Goal: Task Accomplishment & Management: Use online tool/utility

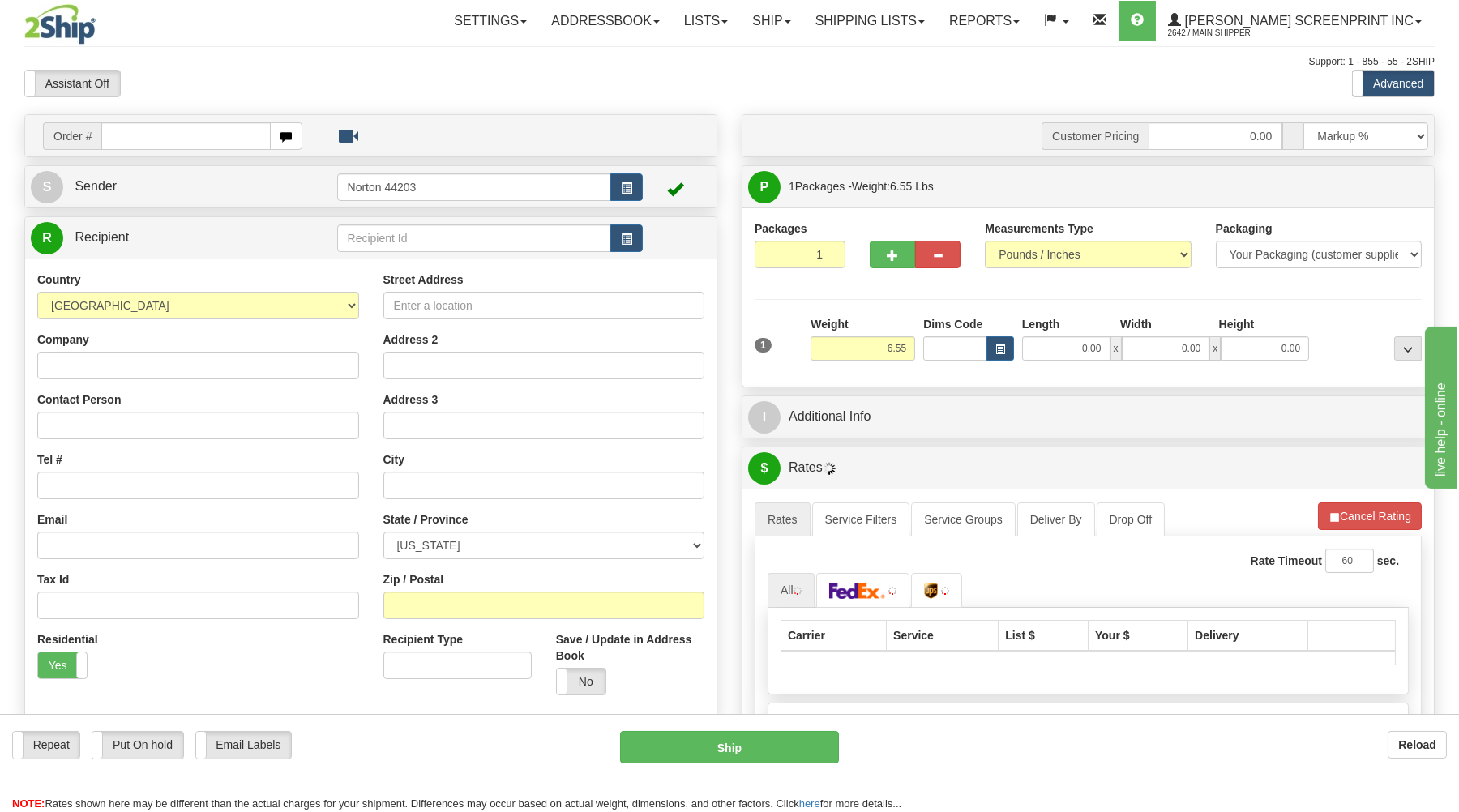
click at [199, 135] on input "text" at bounding box center [185, 136] width 169 height 28
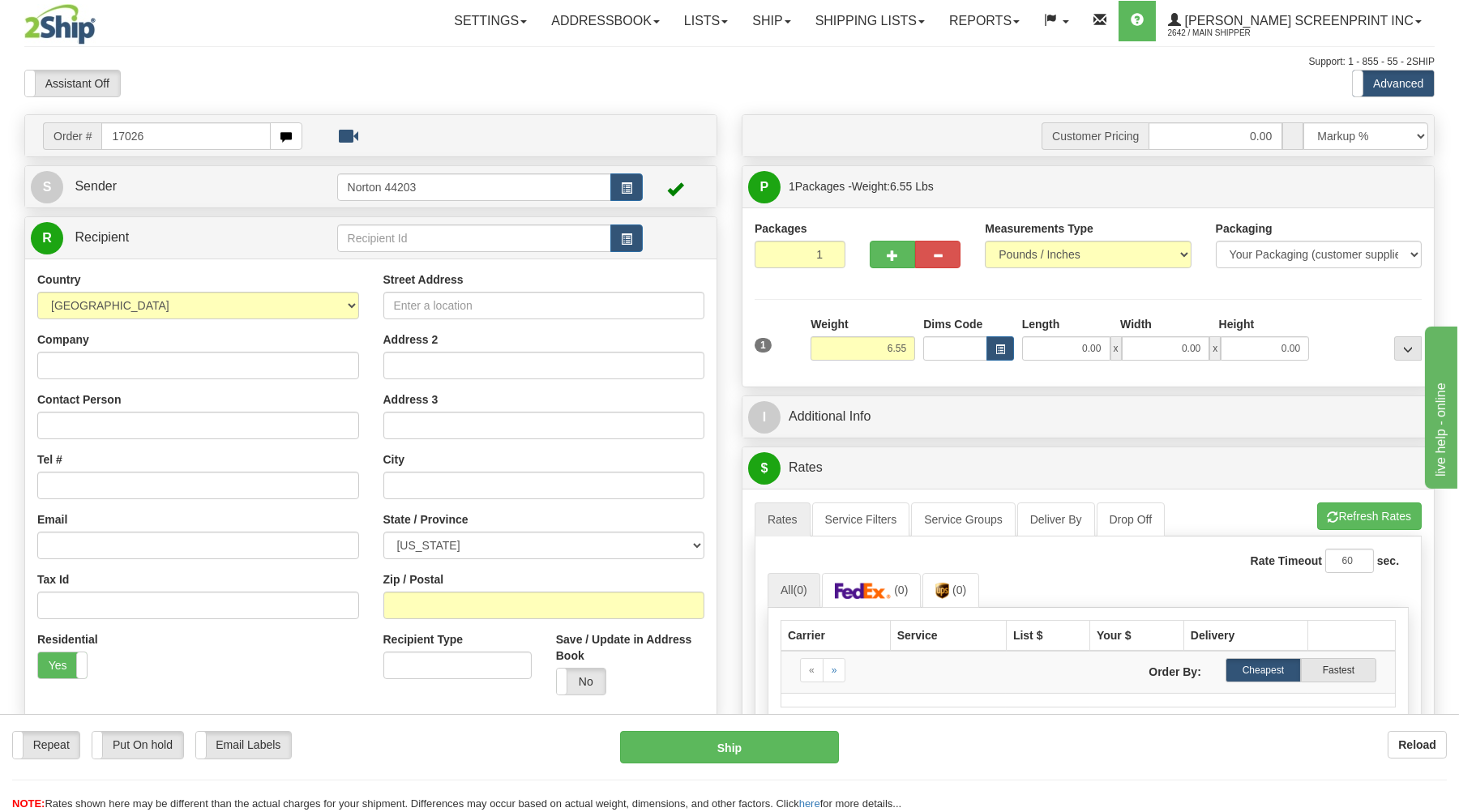
type input "17026"
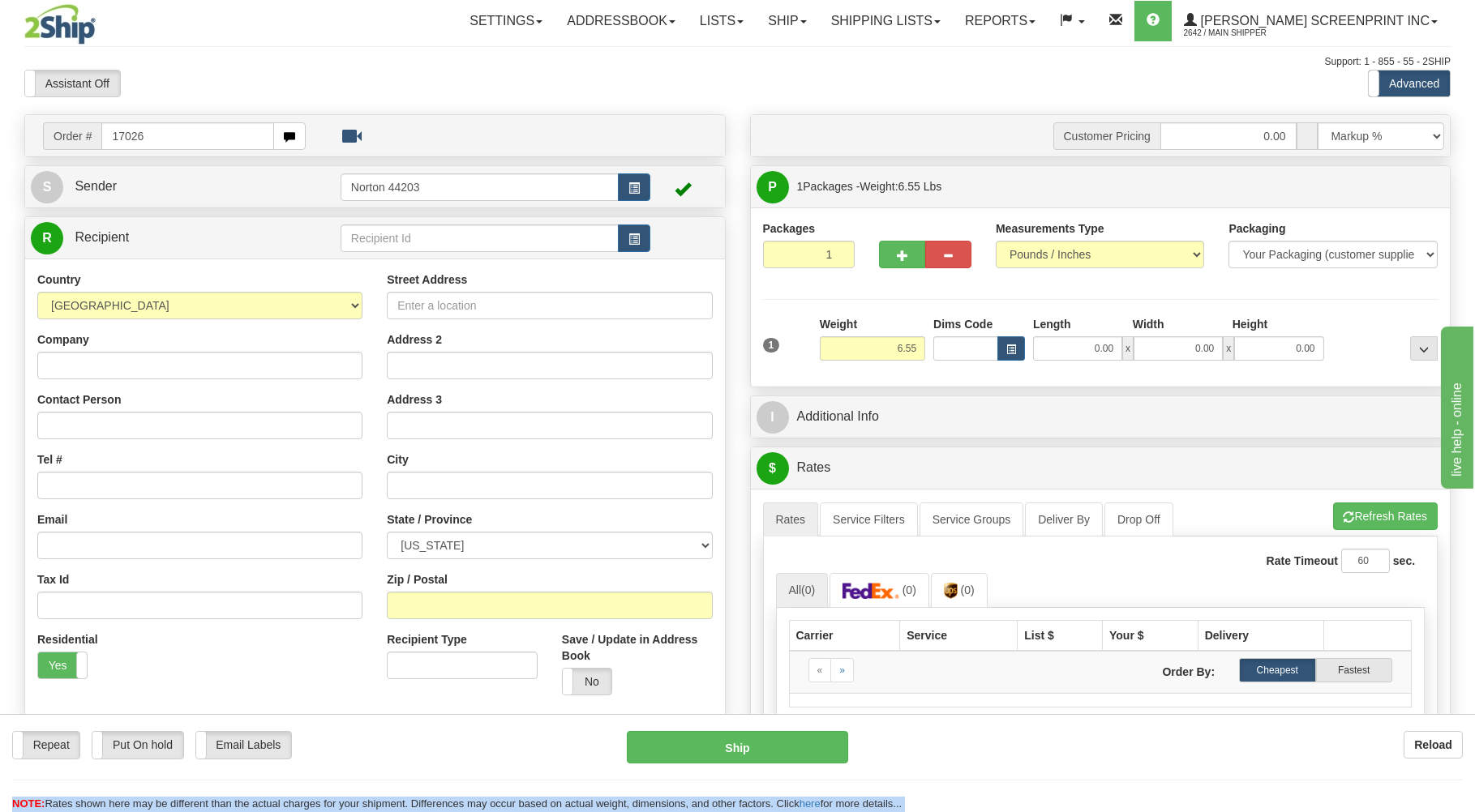
click at [401, 69] on body "Training Course Close Toggle navigation Settings Shipping Preferences New Recip…" at bounding box center [737, 406] width 1475 height 812
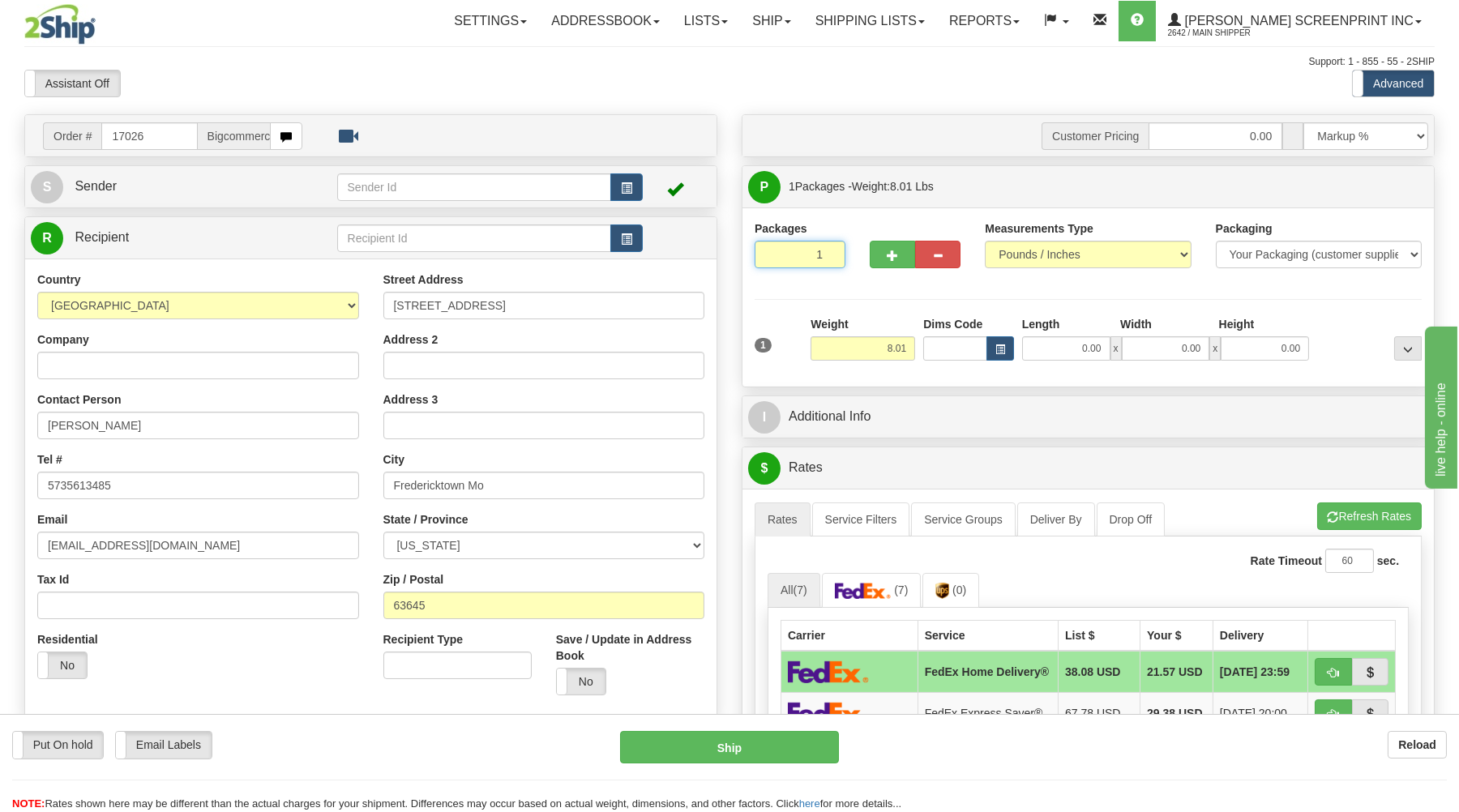
drag, startPoint x: 788, startPoint y: 248, endPoint x: 794, endPoint y: 286, distance: 38.5
click at [789, 250] on input "1" at bounding box center [800, 255] width 91 height 28
click at [867, 352] on input "8.01" at bounding box center [863, 348] width 105 height 24
click at [1065, 347] on input "0.00" at bounding box center [1066, 348] width 88 height 24
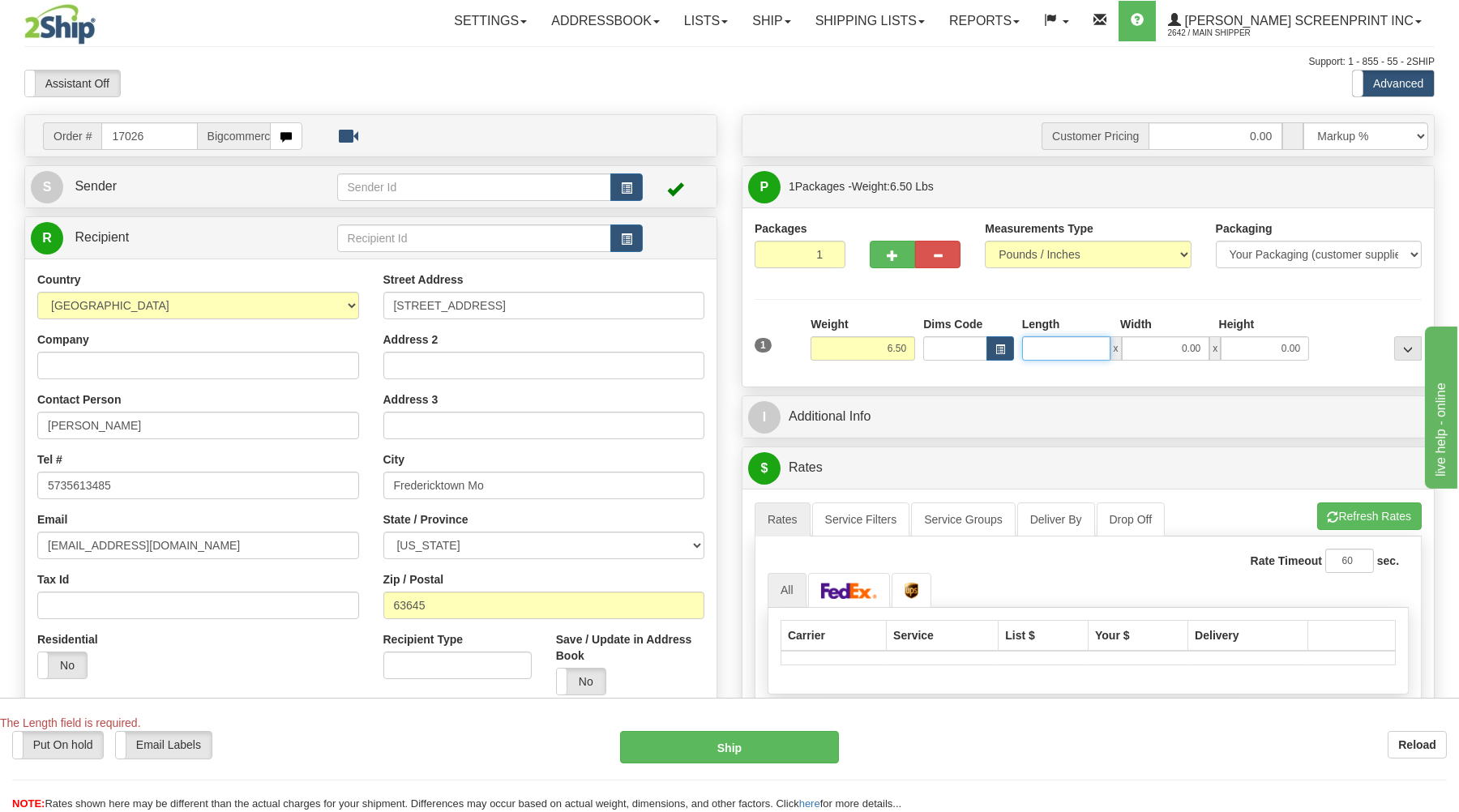
type input "6.55"
type input "27.00"
click at [1185, 354] on input "0.00" at bounding box center [1166, 348] width 88 height 24
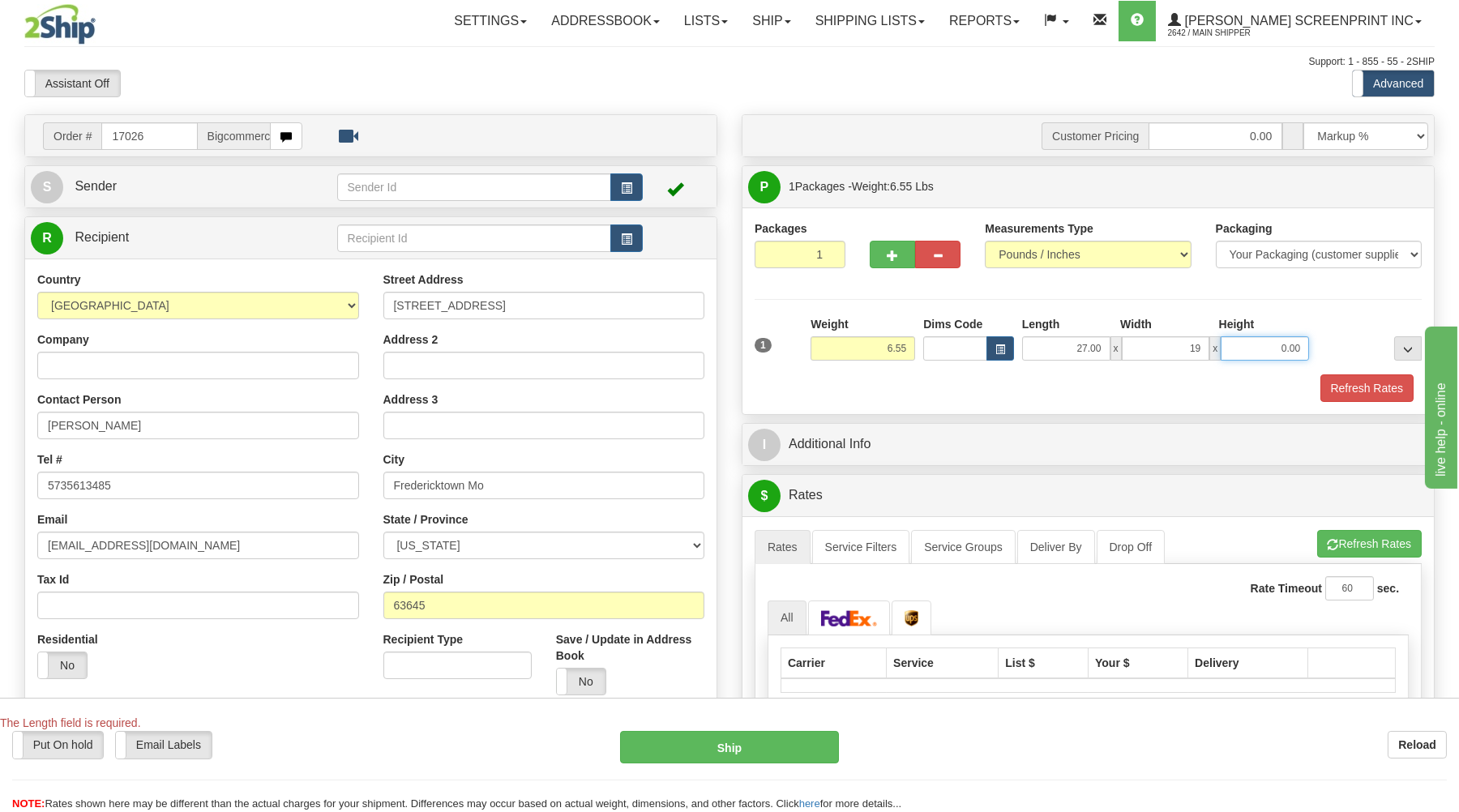
type input "19.00"
click at [1251, 349] on input "0.00" at bounding box center [1265, 348] width 88 height 24
type input "6.20"
type input "4"
type input "6.55"
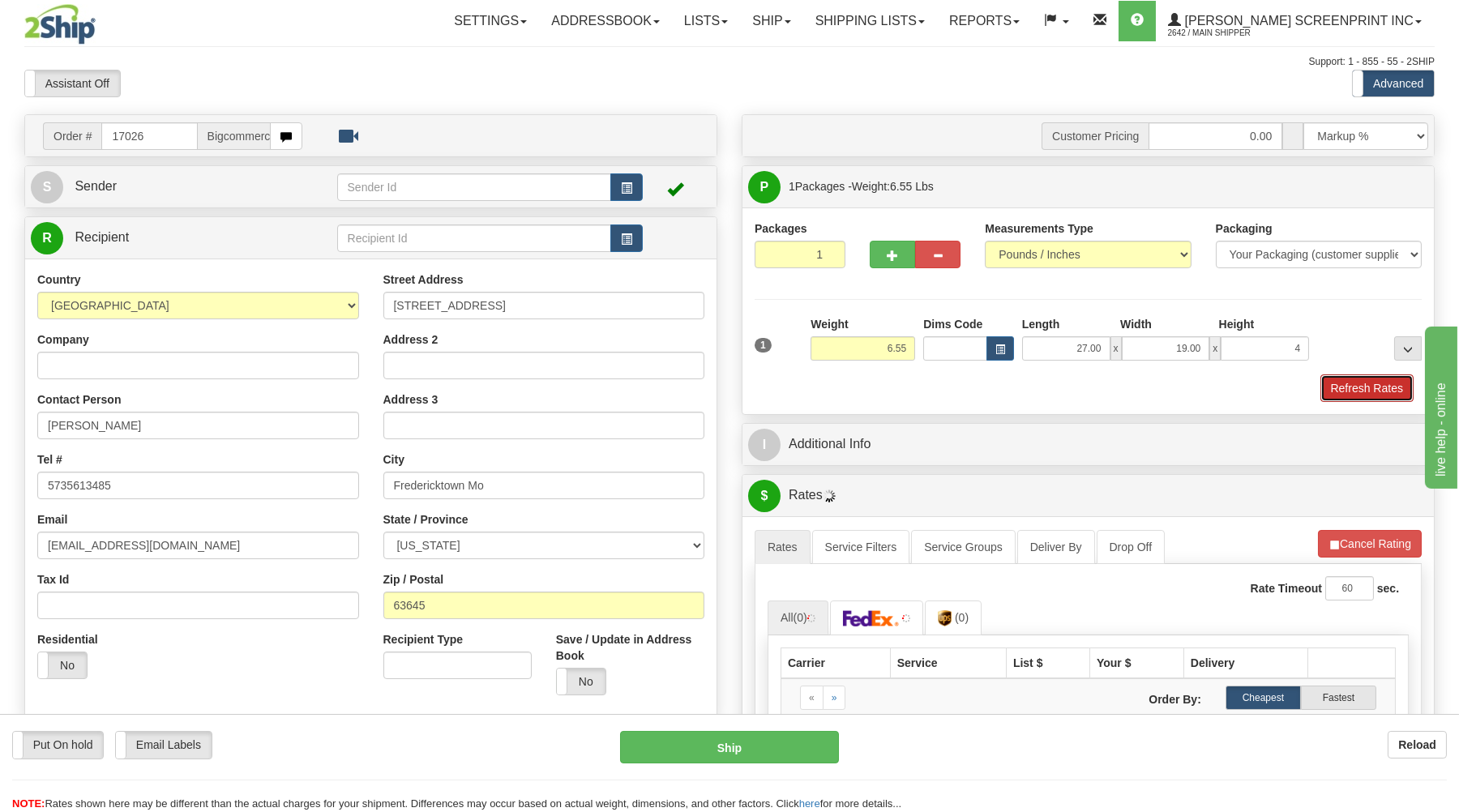
type input "4.00"
click at [1335, 388] on button "Refresh Rates" at bounding box center [1367, 389] width 93 height 28
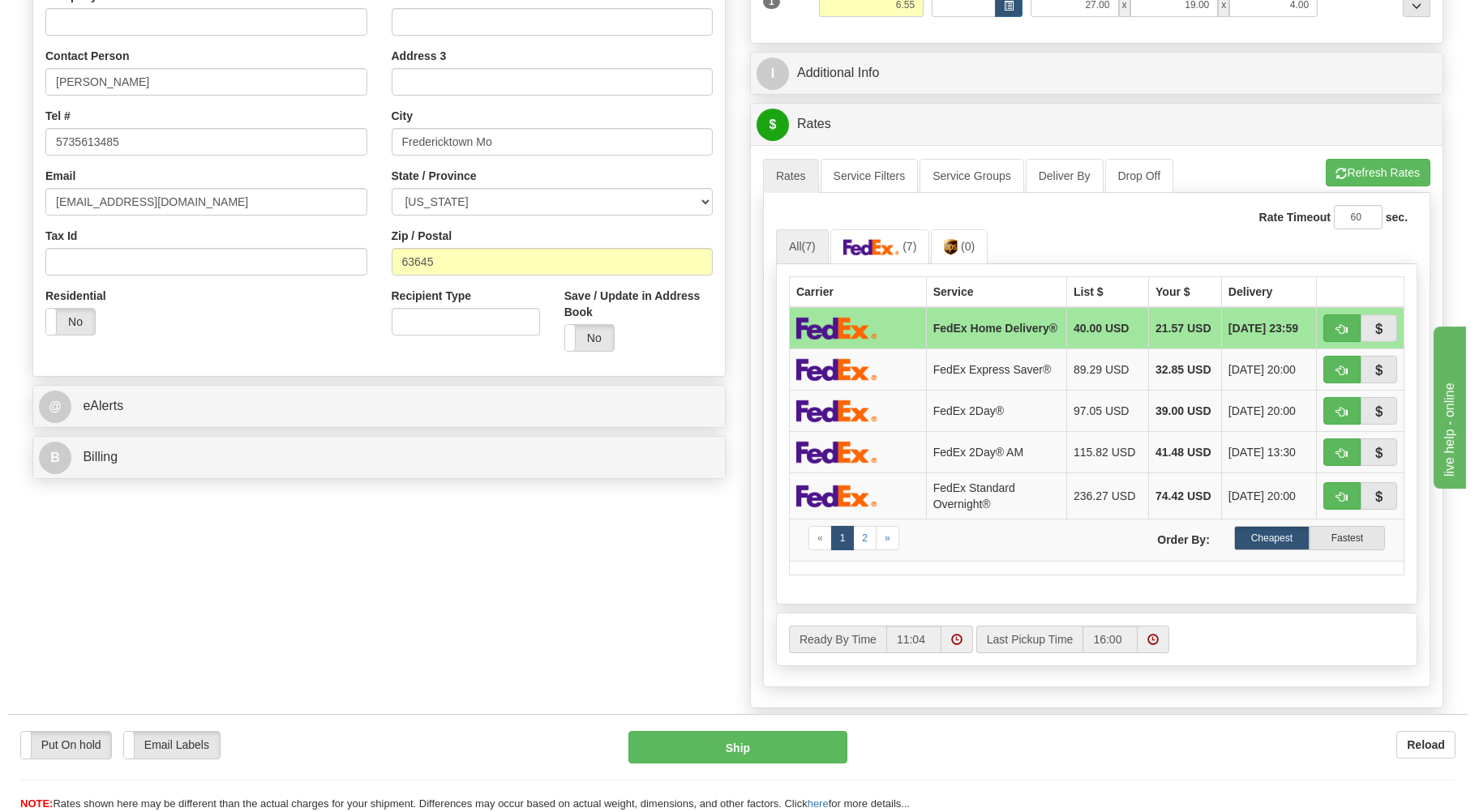
scroll to position [347, 0]
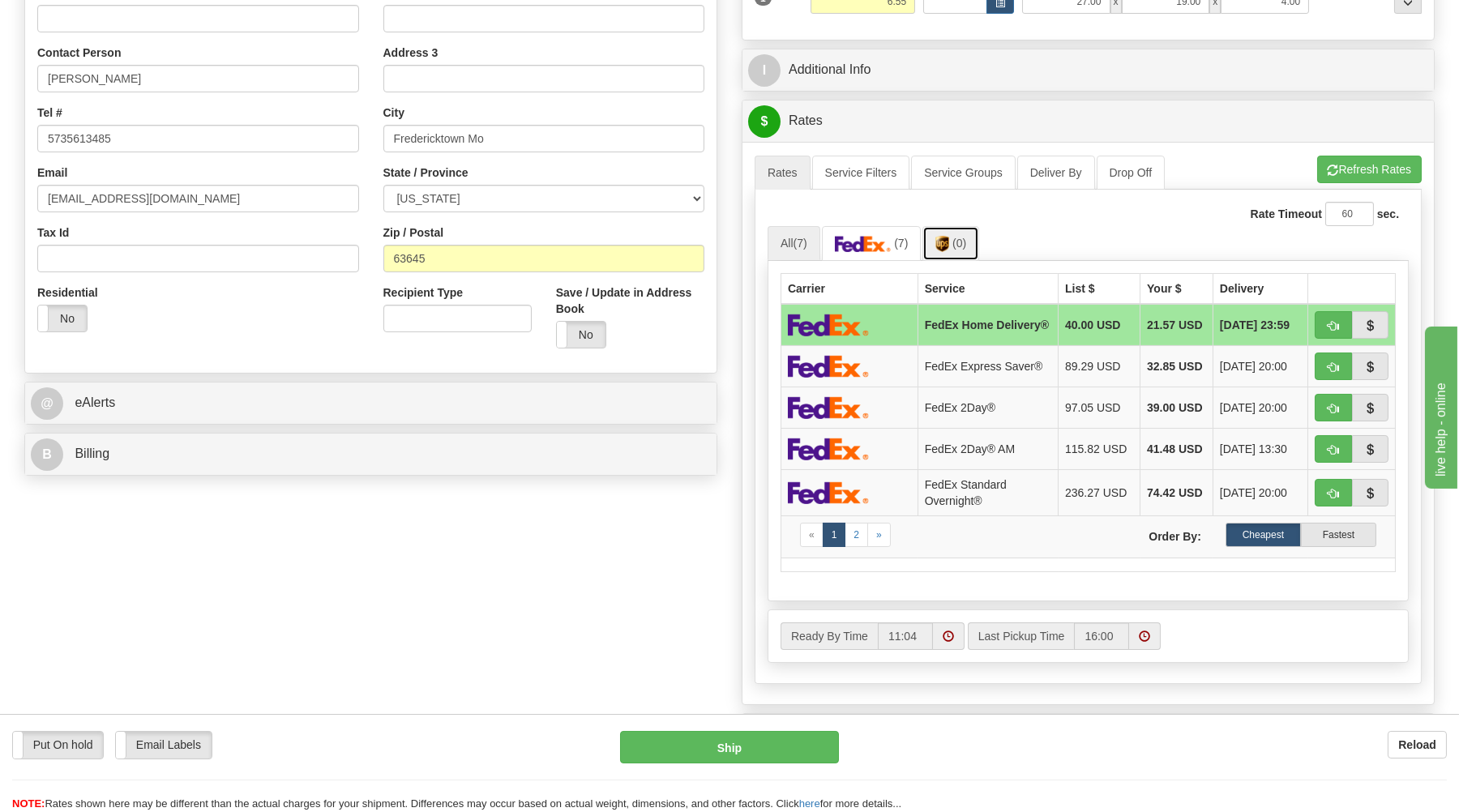
click at [960, 246] on span "(0)" at bounding box center [960, 243] width 14 height 13
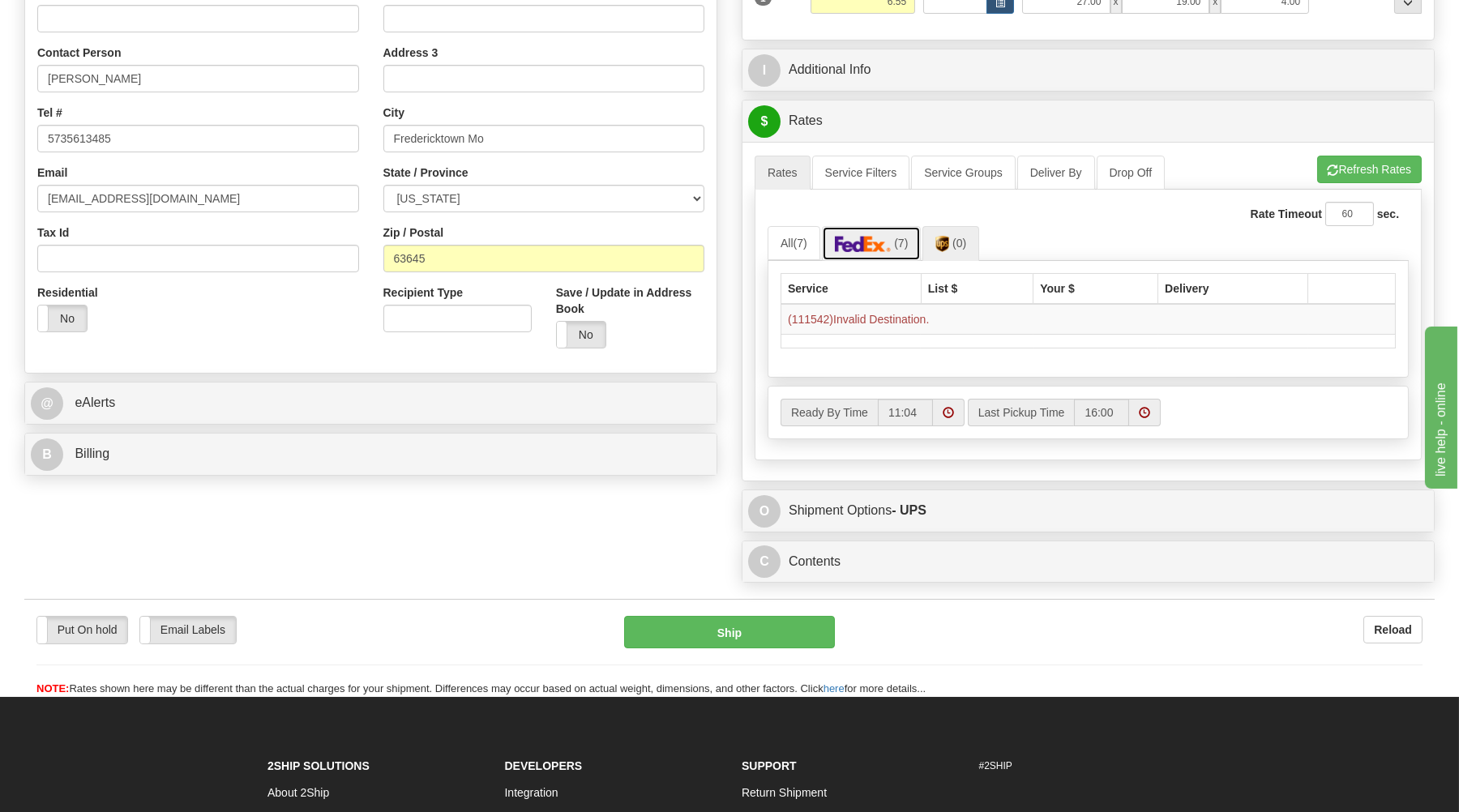
click at [902, 246] on span "(7)" at bounding box center [901, 243] width 14 height 13
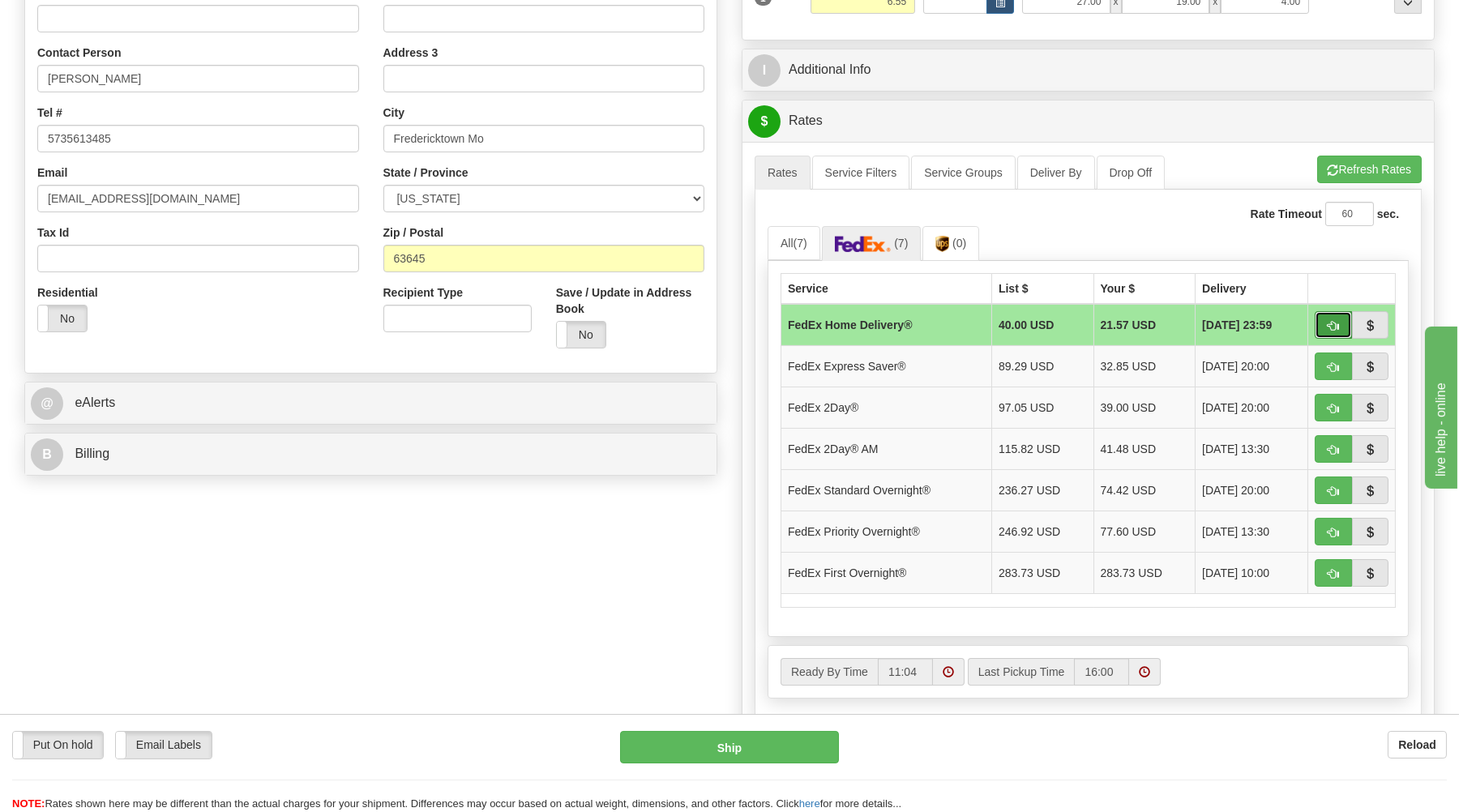
click at [1340, 329] on button "button" at bounding box center [1333, 325] width 37 height 28
type input "90"
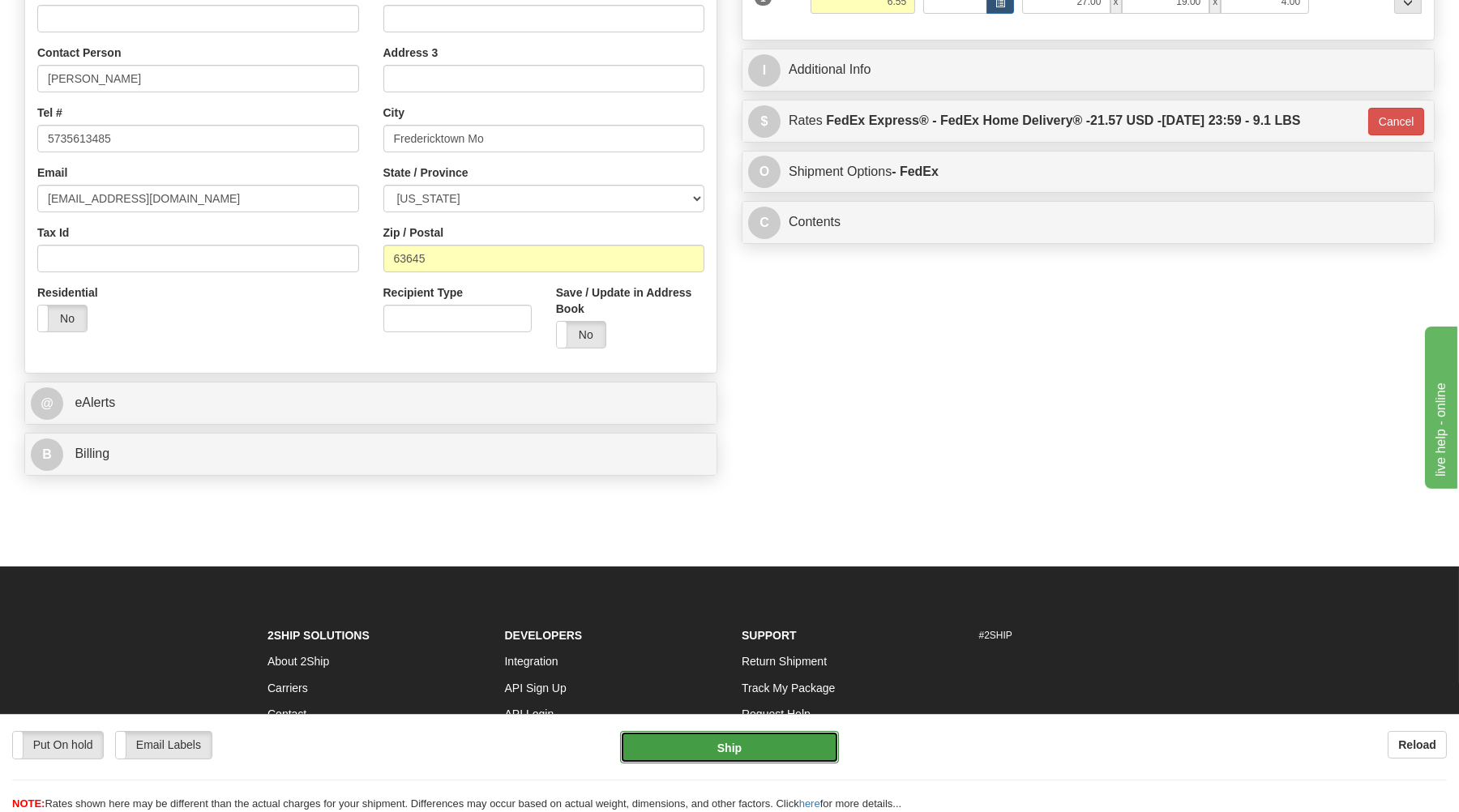
click at [731, 735] on button "Ship" at bounding box center [729, 747] width 219 height 32
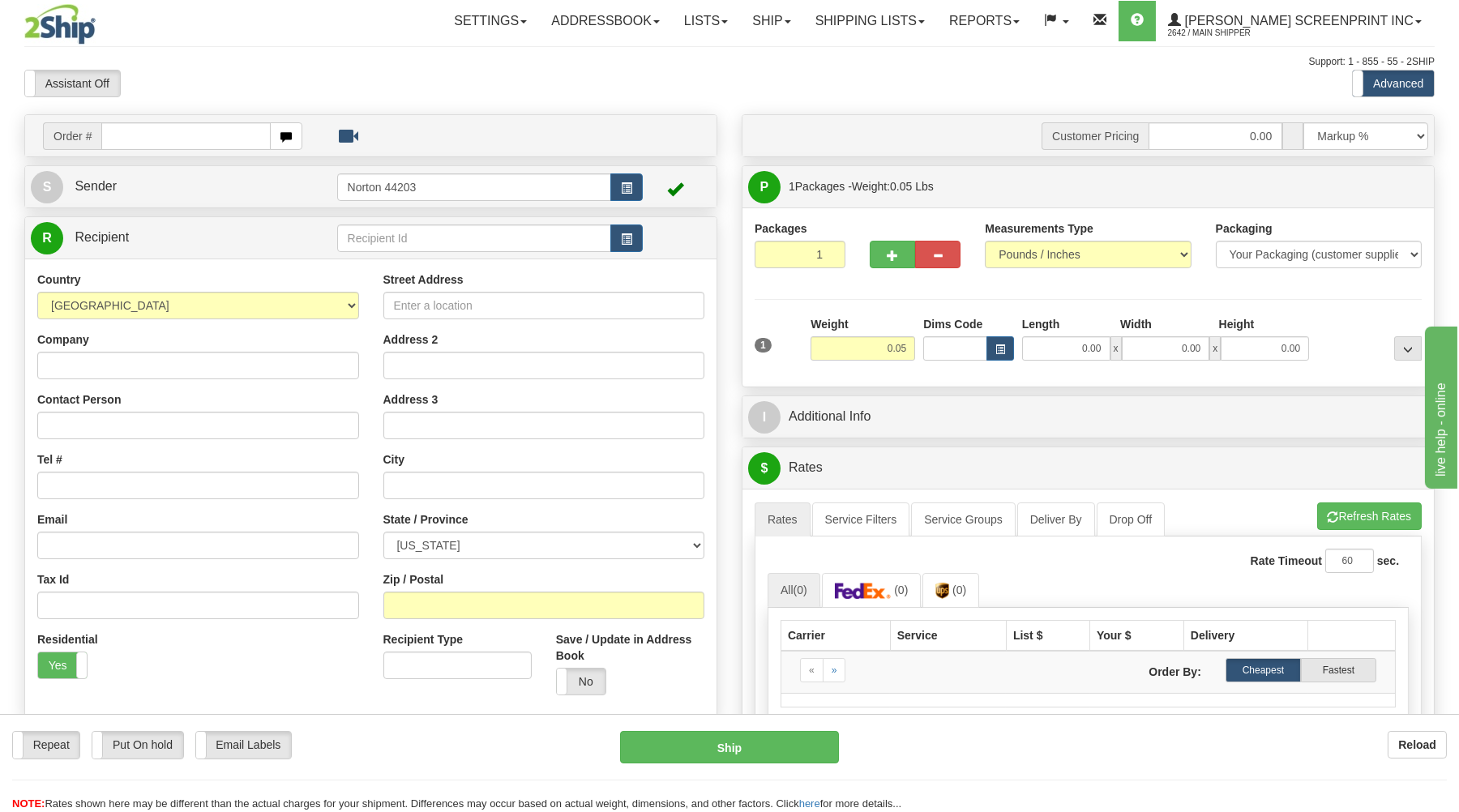
type input "11.95"
click at [170, 137] on input "text" at bounding box center [185, 136] width 169 height 28
type input "17031"
click at [431, 94] on body "Training Course Close Toggle navigation Settings Shipping Preferences New Recip…" at bounding box center [729, 406] width 1459 height 812
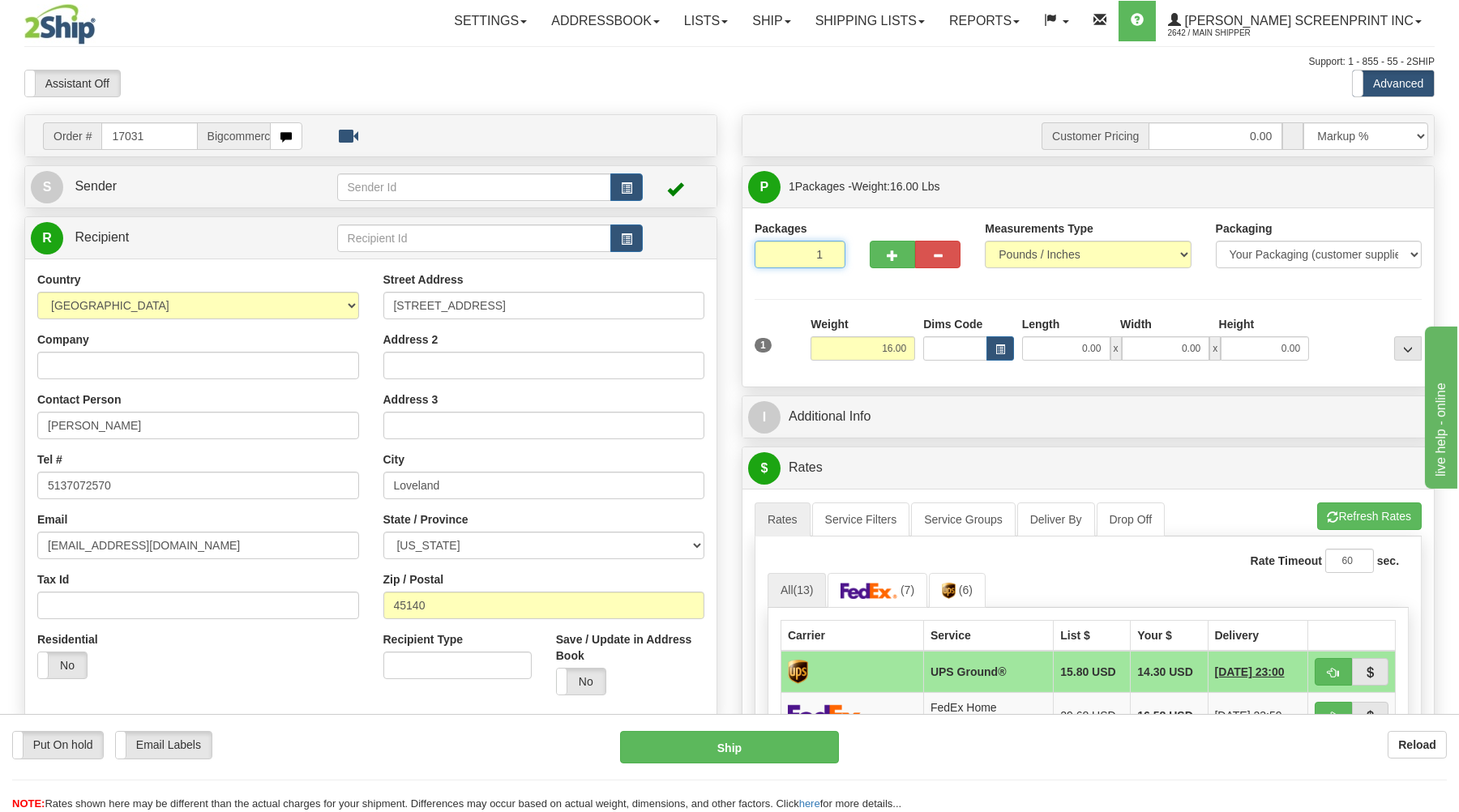
click at [773, 255] on input "1" at bounding box center [800, 255] width 91 height 28
drag, startPoint x: 901, startPoint y: 354, endPoint x: 916, endPoint y: 350, distance: 15.9
click at [902, 354] on input "16.00" at bounding box center [863, 348] width 105 height 24
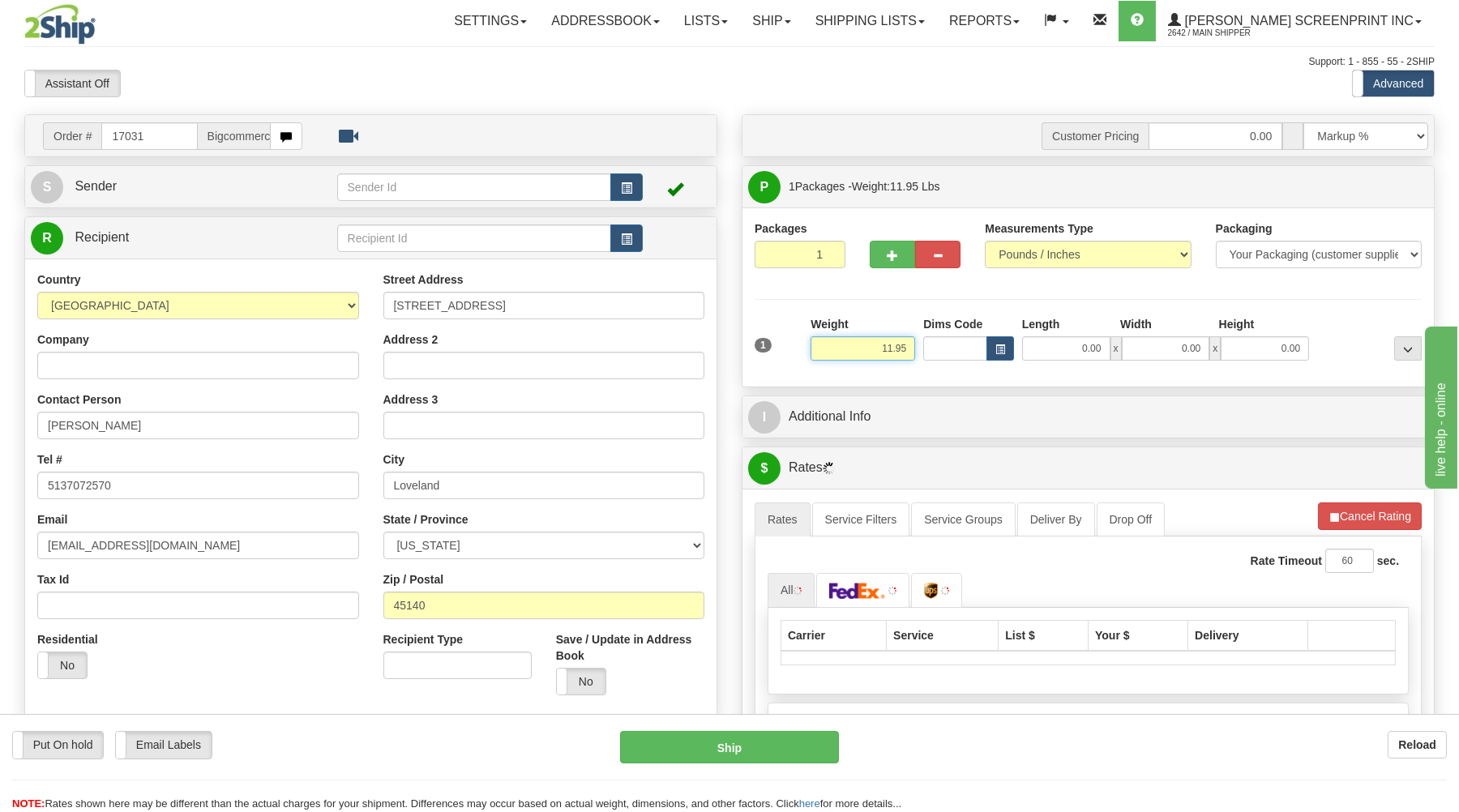
click at [914, 349] on input "11.95" at bounding box center [863, 348] width 105 height 24
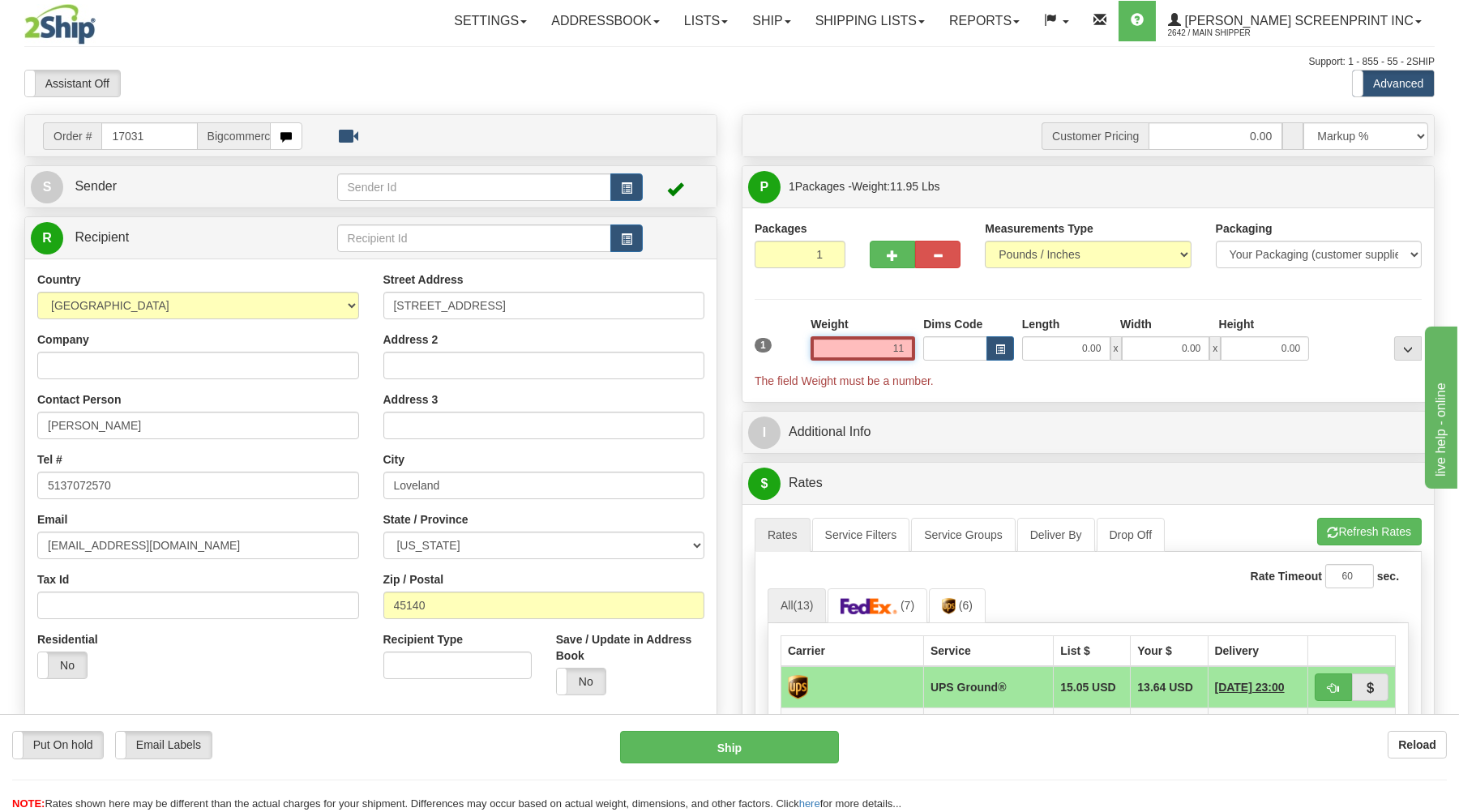
type input "1"
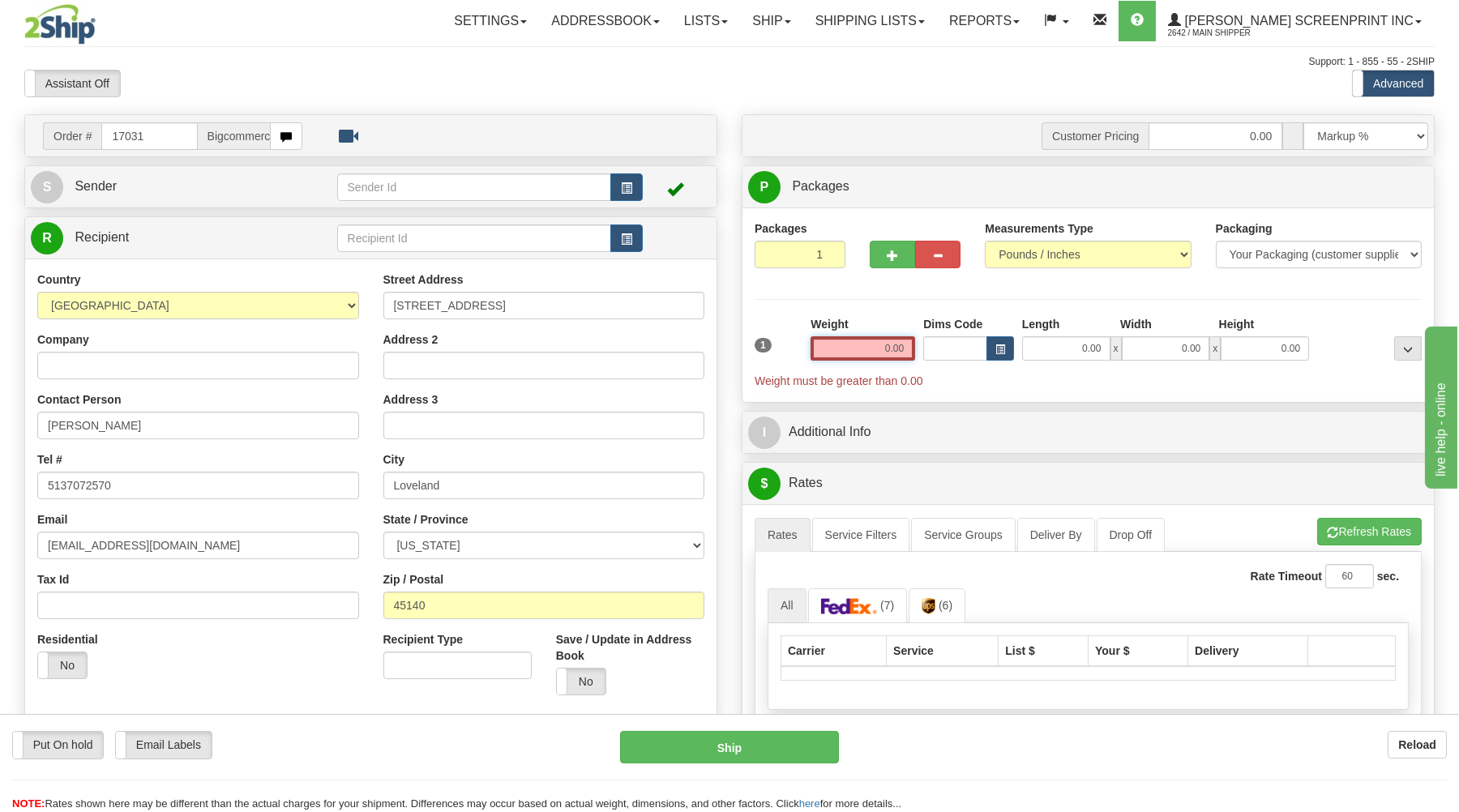
type input "11.95"
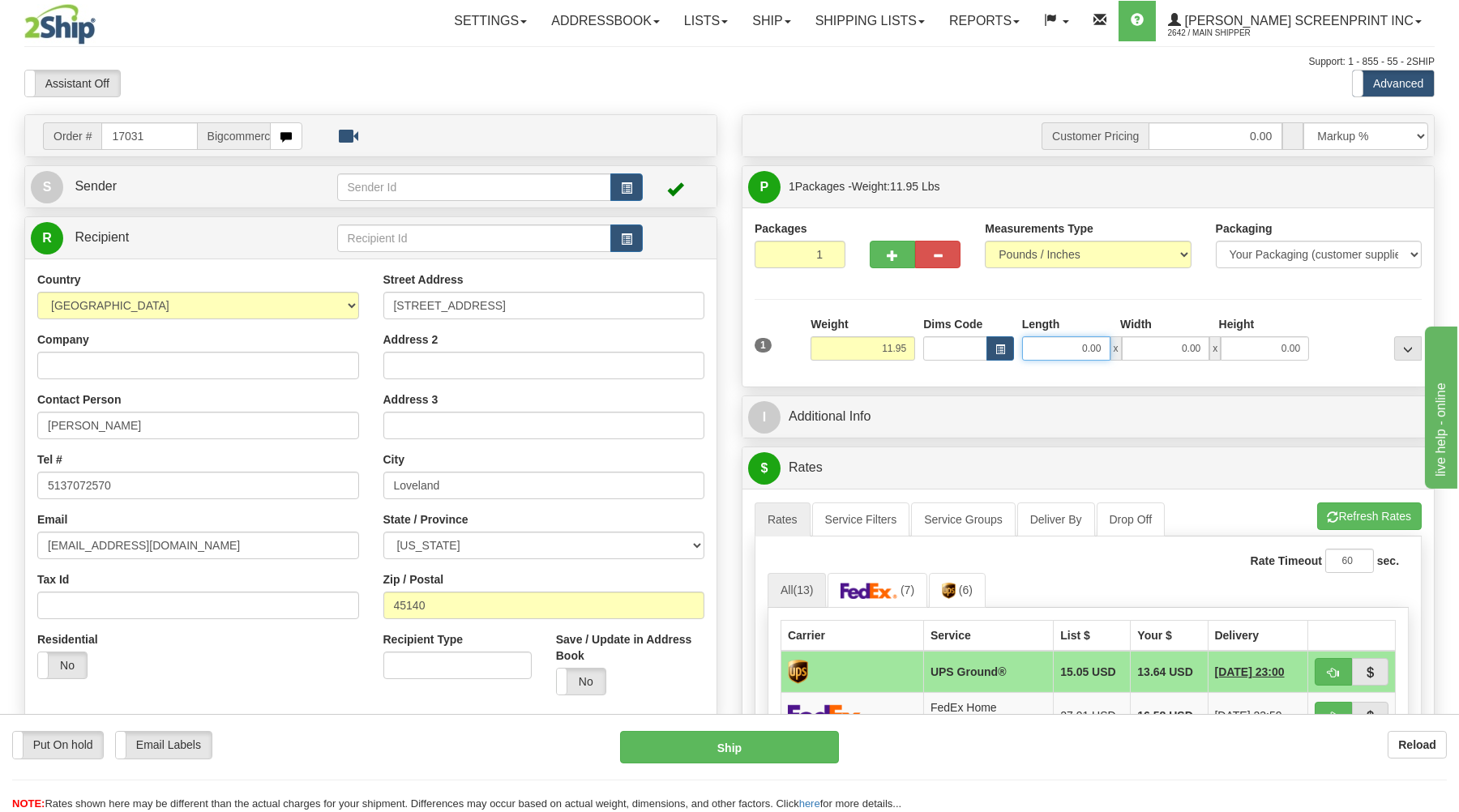
click at [1082, 357] on input "0.00" at bounding box center [1066, 348] width 88 height 24
type input "29.00"
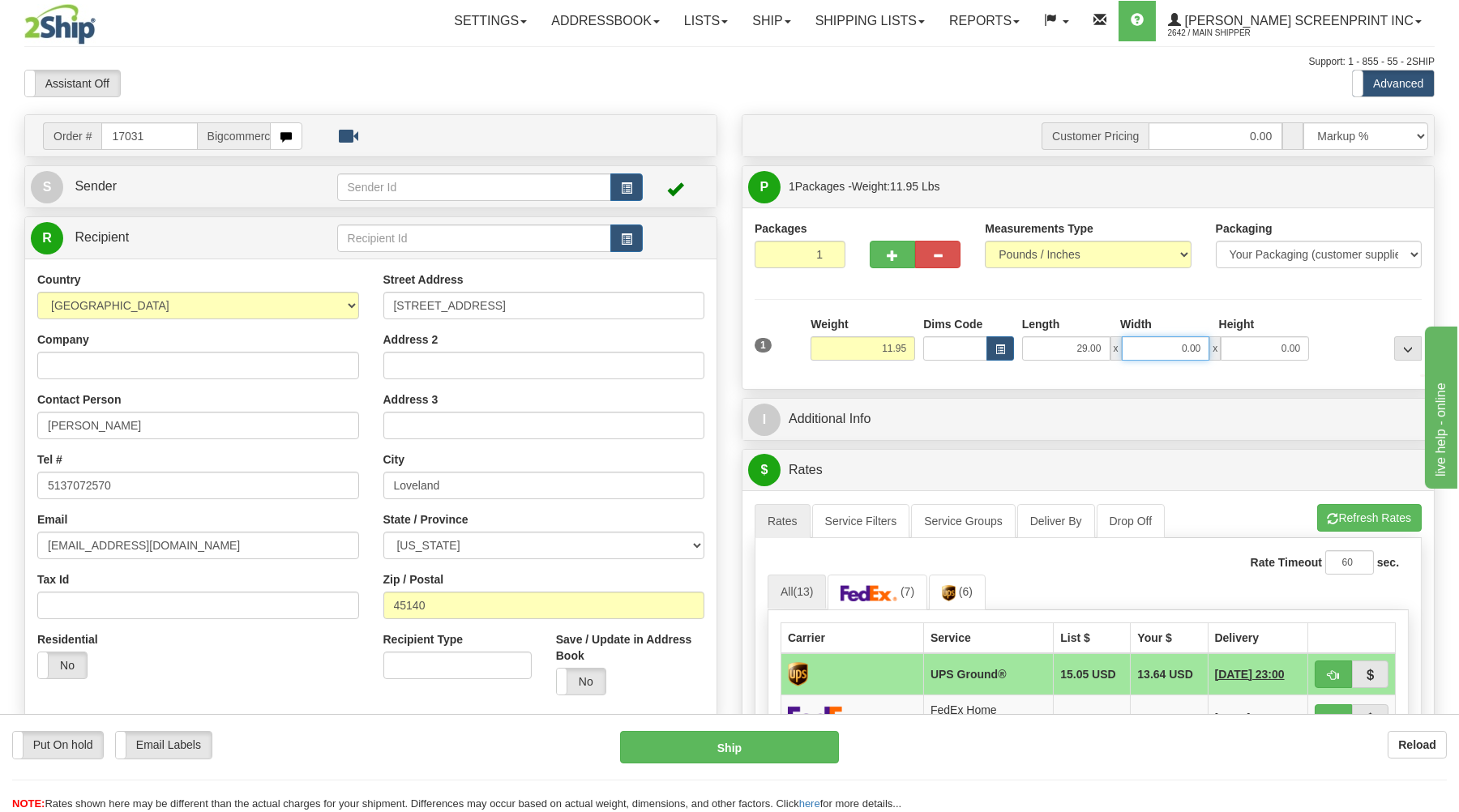
click at [1167, 355] on input "0.00" at bounding box center [1166, 348] width 88 height 24
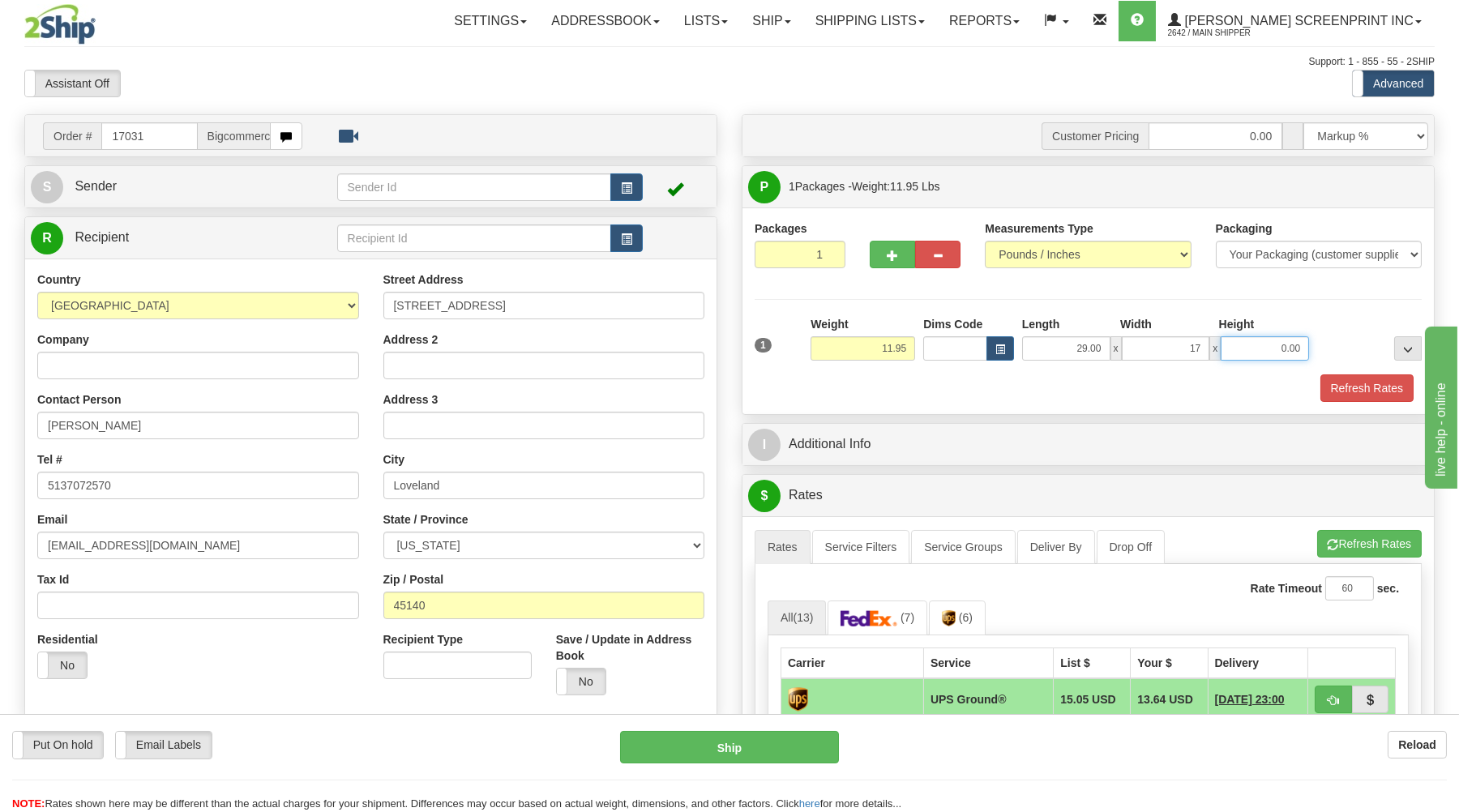
type input "17.00"
click at [1243, 350] on input "0.00" at bounding box center [1265, 348] width 88 height 24
type input "7.00"
click at [1335, 542] on span "button" at bounding box center [1333, 545] width 11 height 11
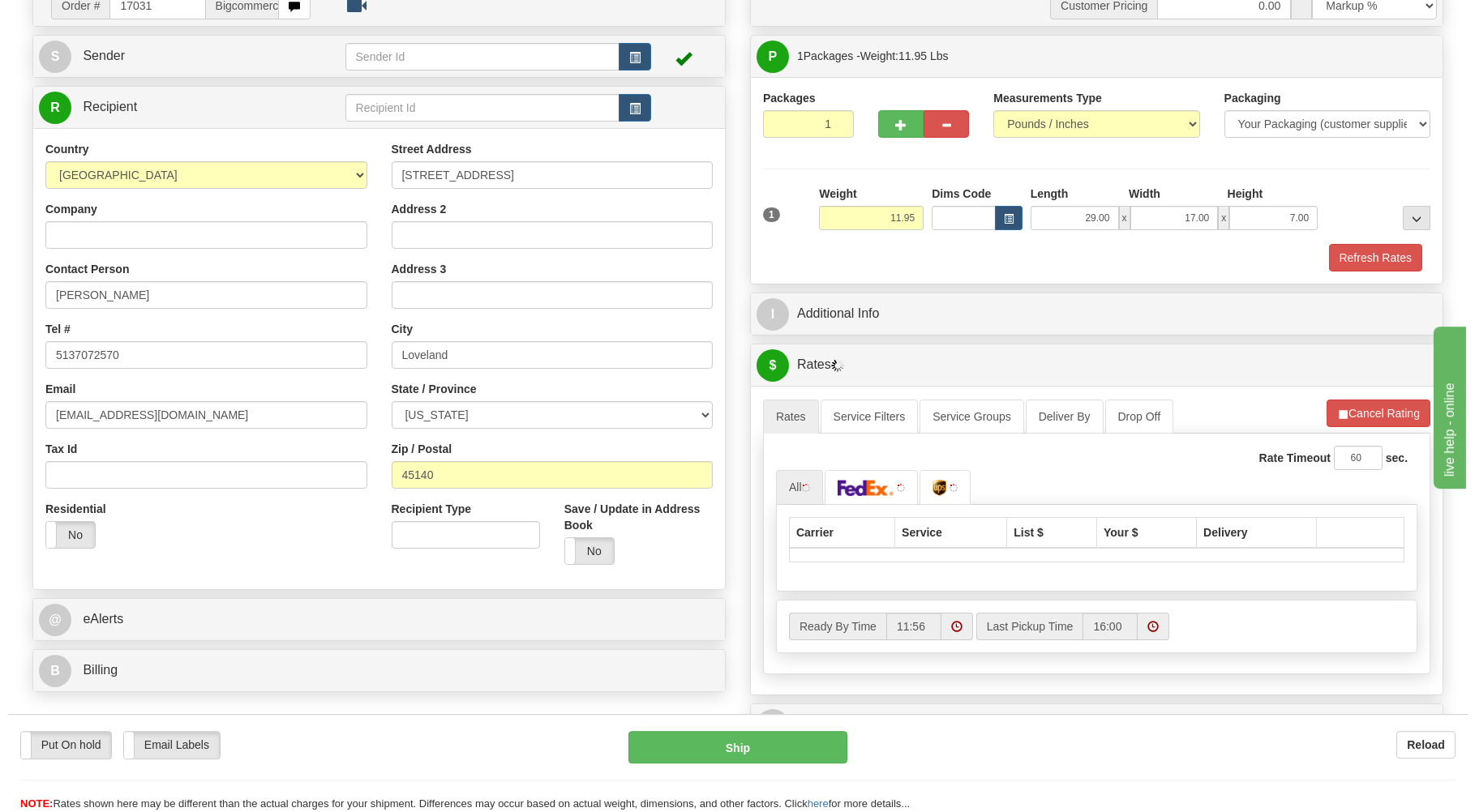
scroll to position [174, 0]
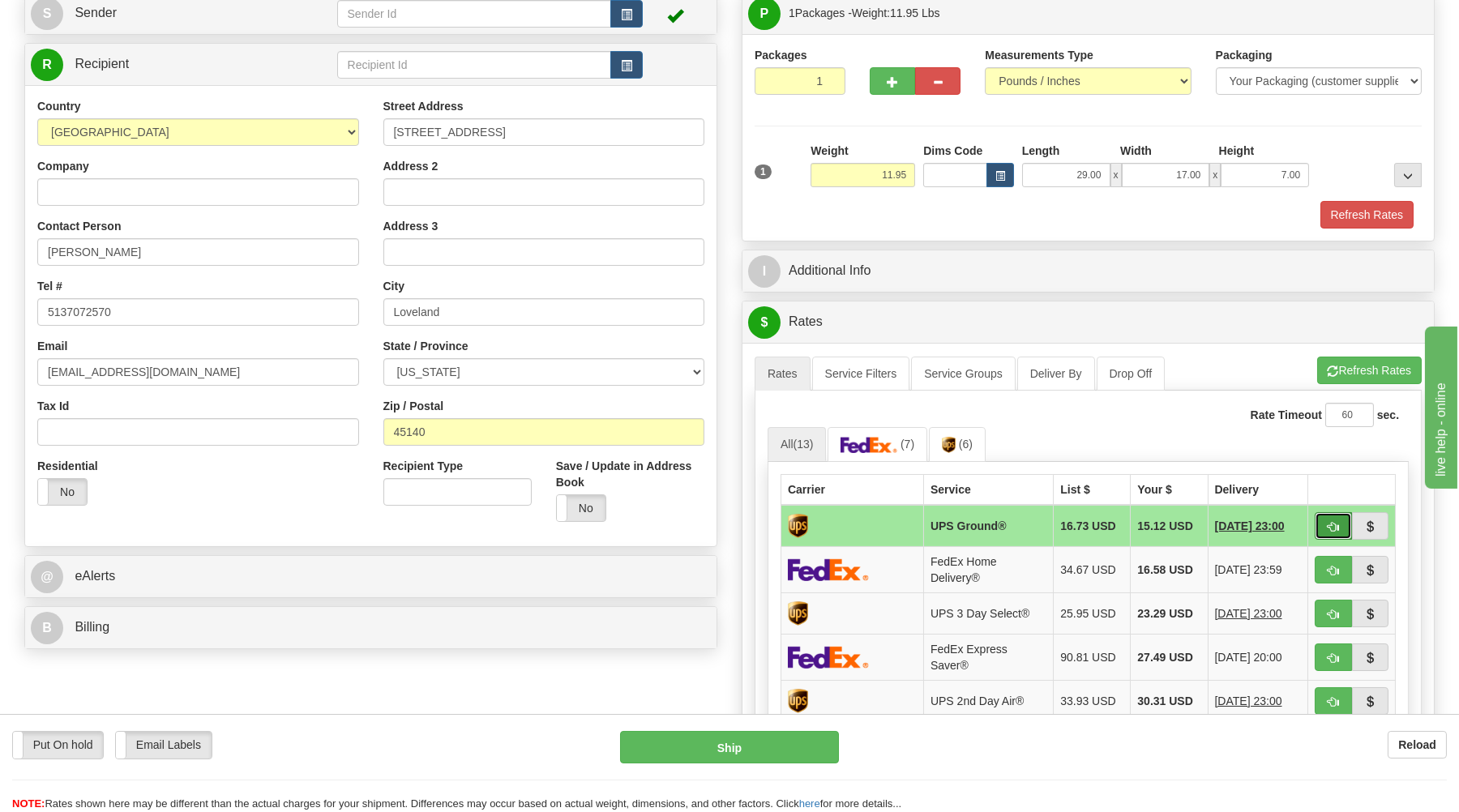
click at [1325, 533] on button "button" at bounding box center [1333, 526] width 37 height 28
type input "03"
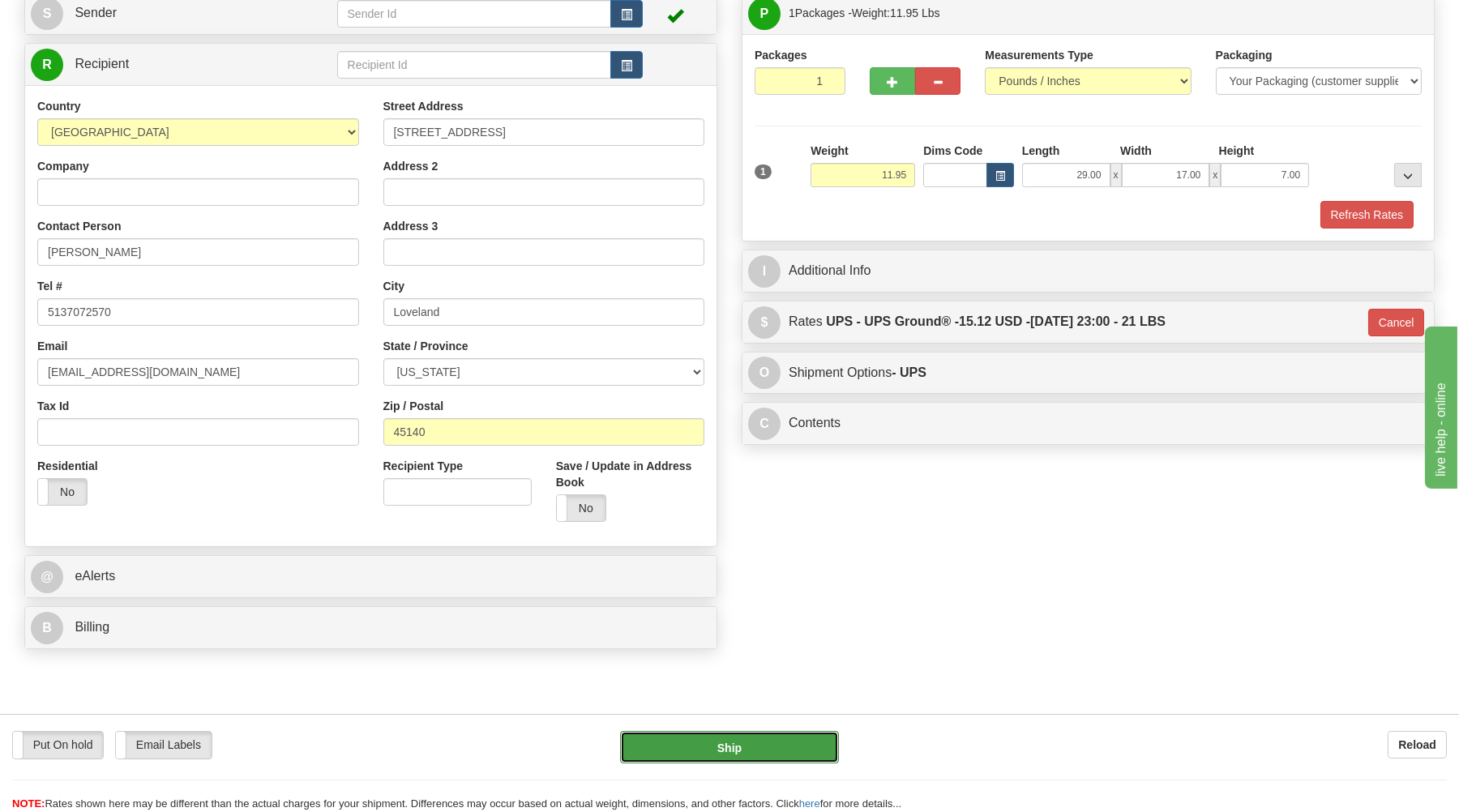
click at [760, 740] on button "Ship" at bounding box center [729, 747] width 219 height 32
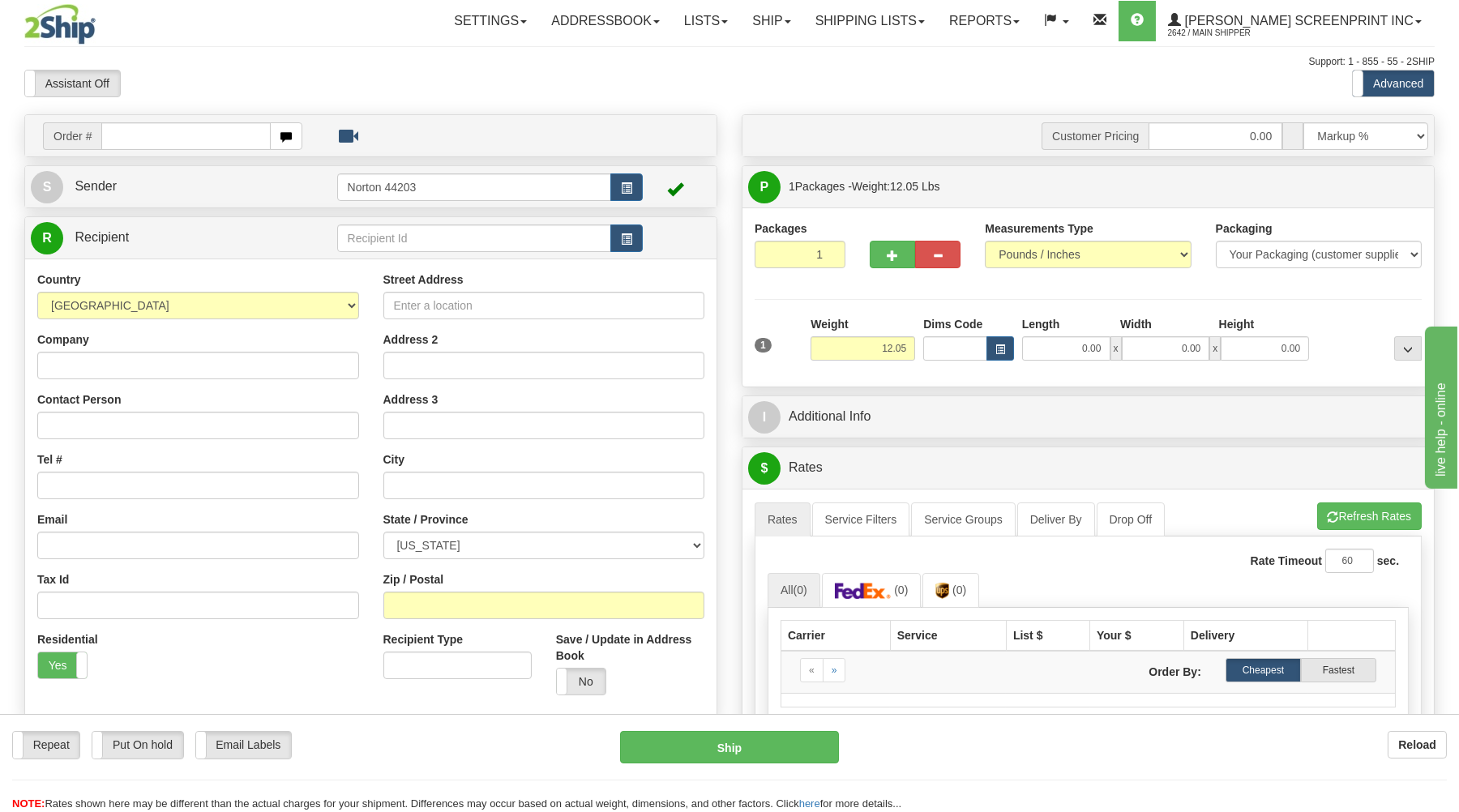
type input "0.00"
